Goal: Task Accomplishment & Management: Manage account settings

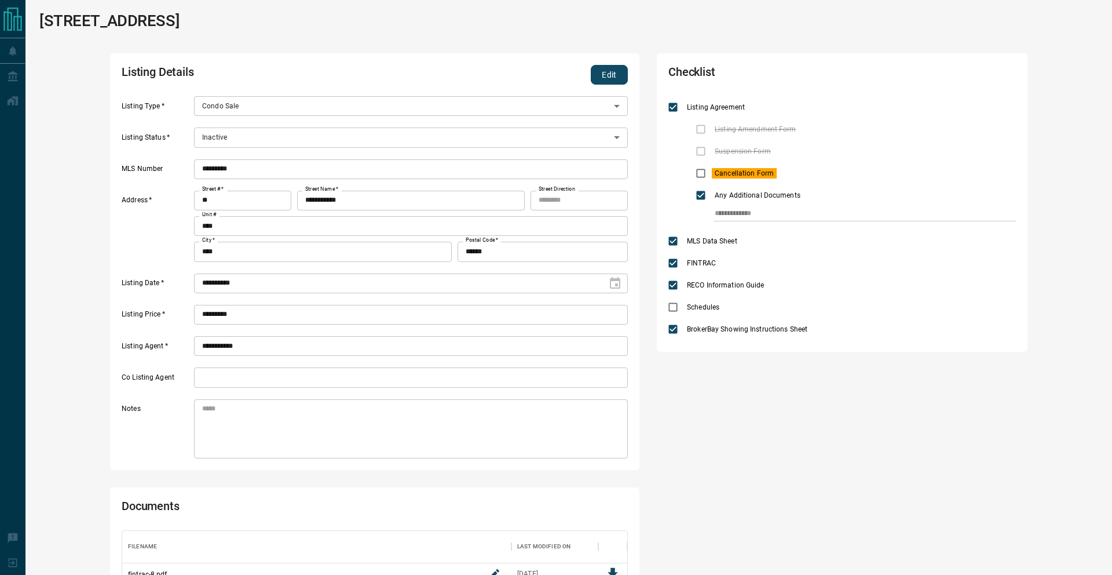
scroll to position [171, 505]
drag, startPoint x: 601, startPoint y: 82, endPoint x: 638, endPoint y: 108, distance: 45.5
click at [600, 82] on button "Edit" at bounding box center [609, 75] width 37 height 20
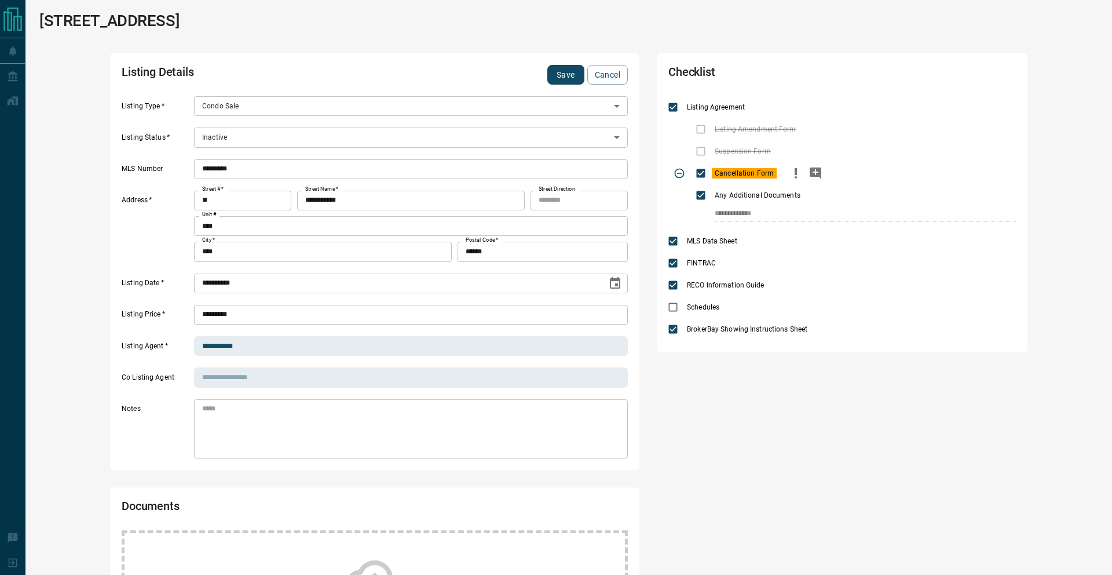
drag, startPoint x: 790, startPoint y: 170, endPoint x: 746, endPoint y: 174, distance: 44.3
click at [790, 170] on icon "priority" at bounding box center [796, 173] width 14 height 14
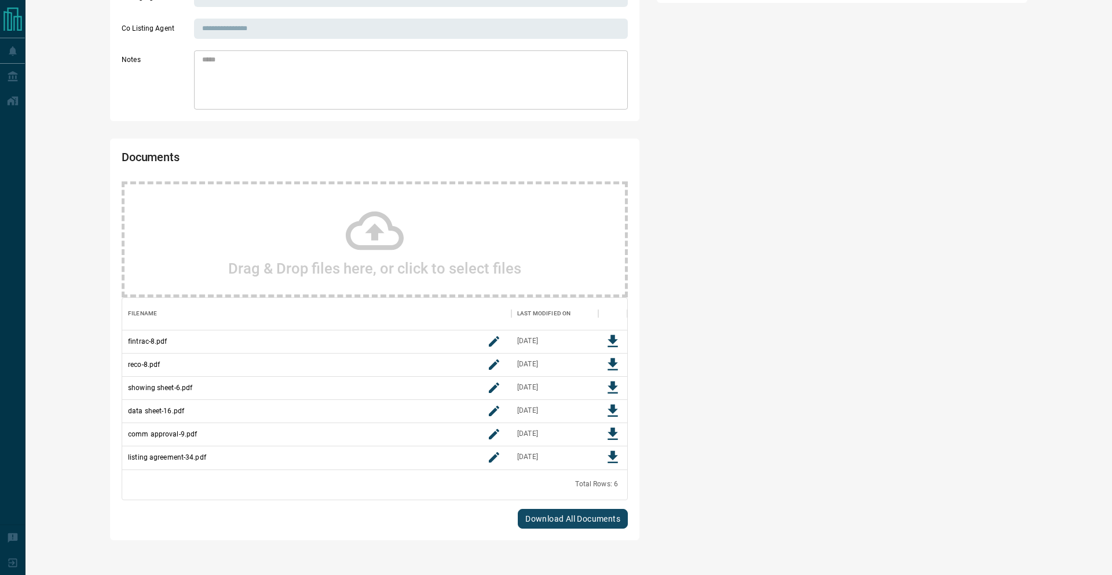
click at [383, 242] on icon at bounding box center [375, 231] width 58 height 58
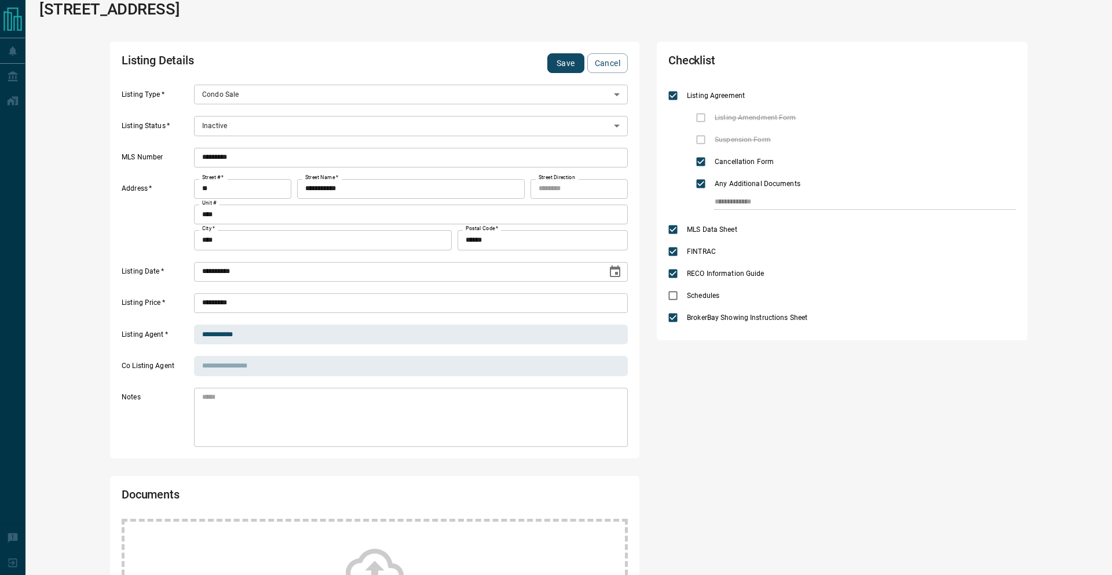
scroll to position [0, 0]
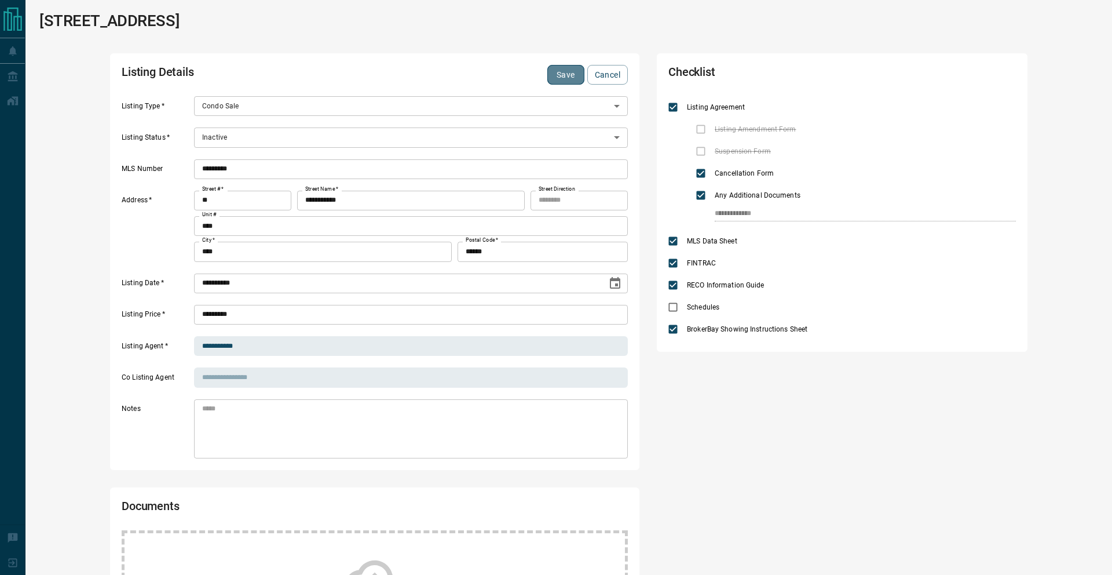
click at [570, 76] on button "Save" at bounding box center [565, 75] width 37 height 20
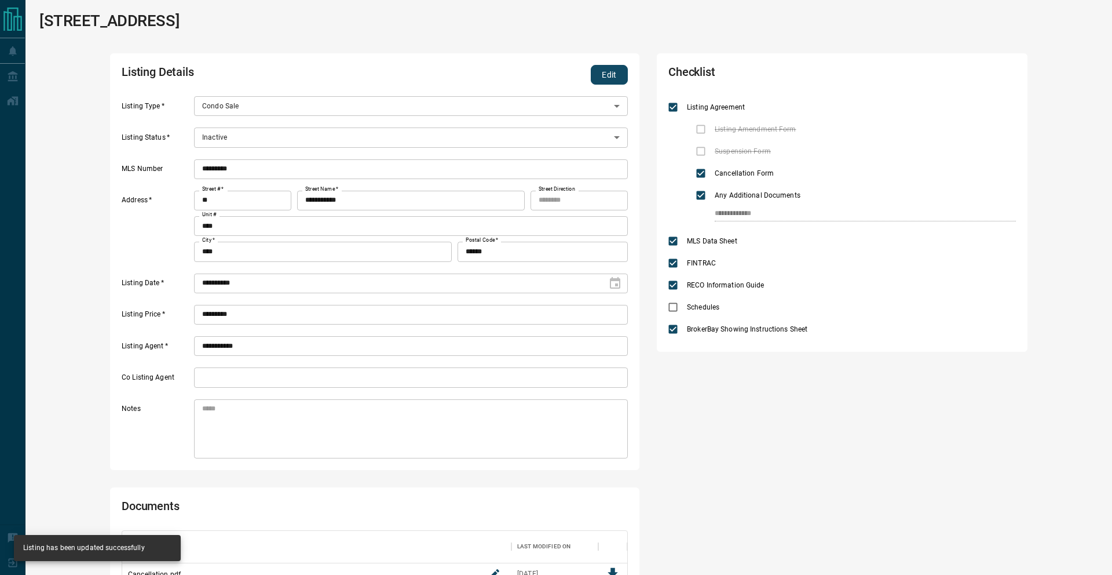
scroll to position [218, 505]
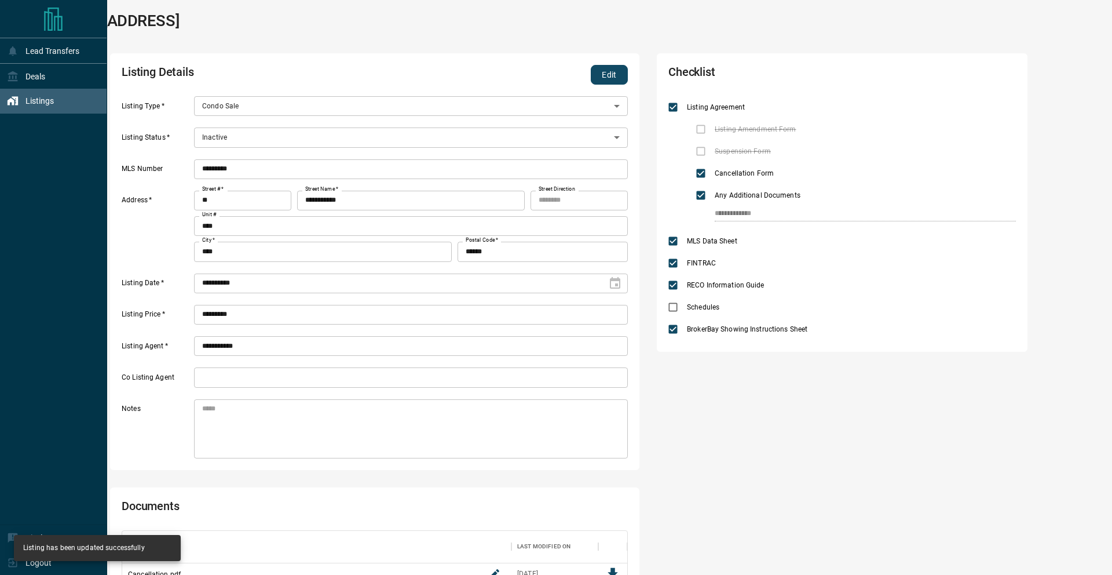
click at [35, 110] on div "Listings" at bounding box center [30, 101] width 47 height 19
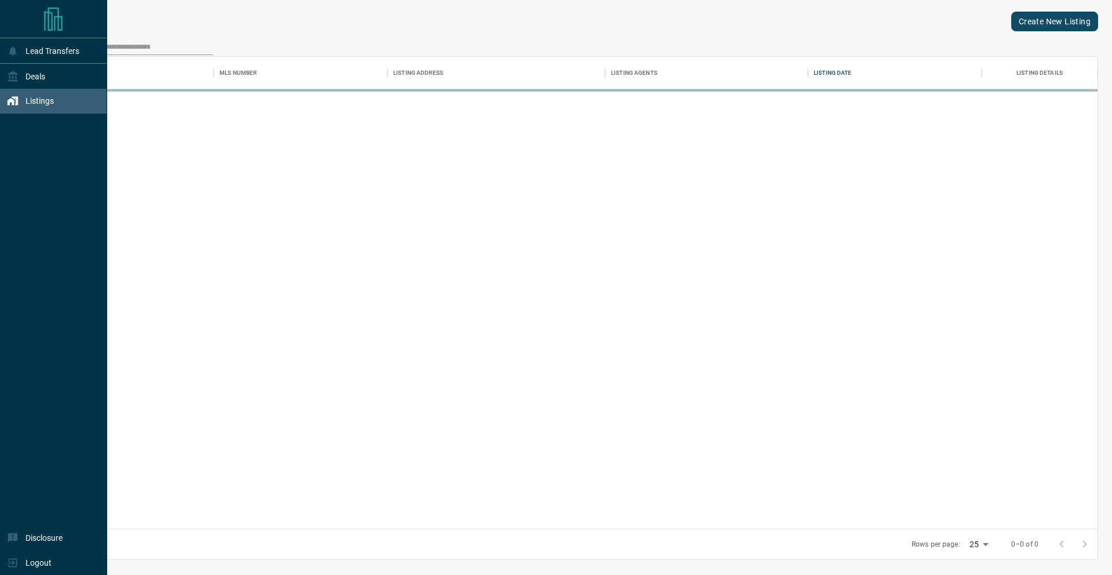
scroll to position [471, 1058]
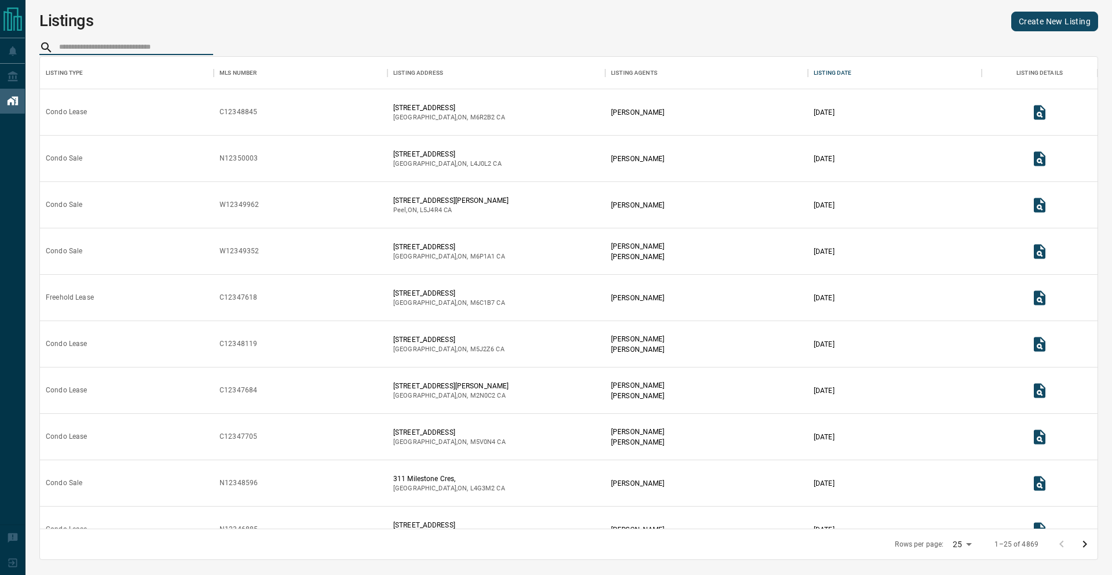
click at [163, 49] on input "search" at bounding box center [136, 47] width 154 height 15
paste input "*********"
type input "*********"
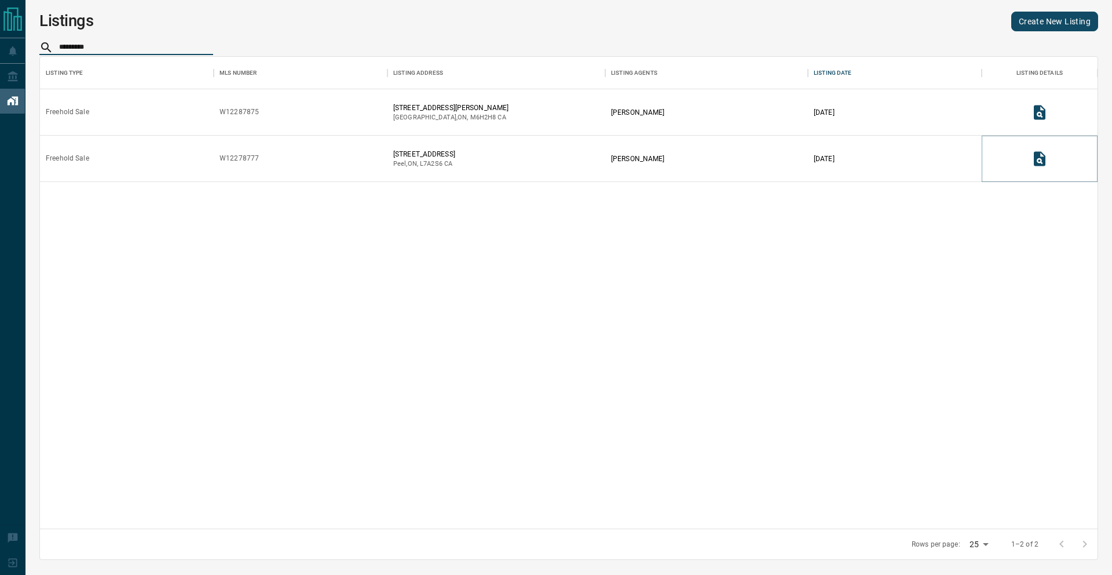
click at [1044, 158] on icon "View Listing Details" at bounding box center [1040, 158] width 12 height 14
